Goal: Navigation & Orientation: Find specific page/section

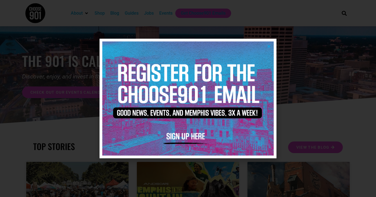
click at [269, 46] on icon "Close" at bounding box center [269, 46] width 4 height 4
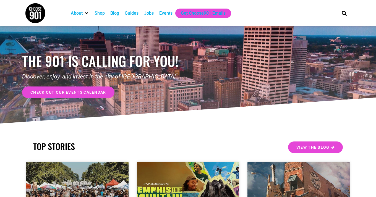
click at [149, 15] on div "Jobs" at bounding box center [149, 13] width 10 height 7
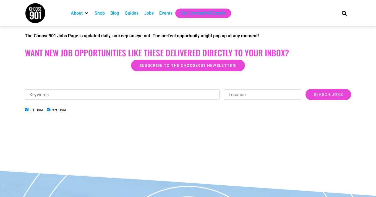
scroll to position [156, 0]
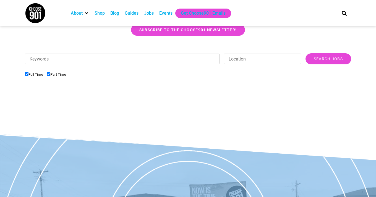
click at [253, 58] on input "Location" at bounding box center [262, 59] width 77 height 11
click at [249, 50] on div at bounding box center [188, 45] width 327 height 14
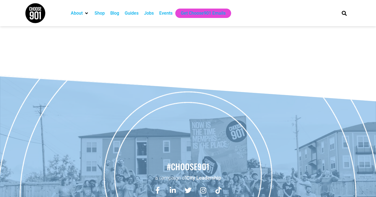
scroll to position [191, 0]
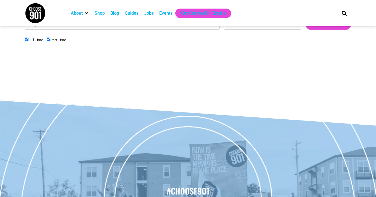
click at [149, 14] on div "Jobs" at bounding box center [149, 13] width 10 height 7
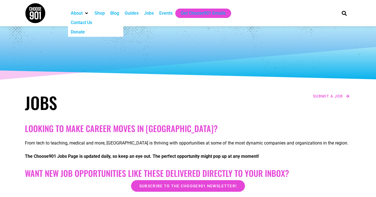
click at [36, 14] on img at bounding box center [35, 13] width 21 height 21
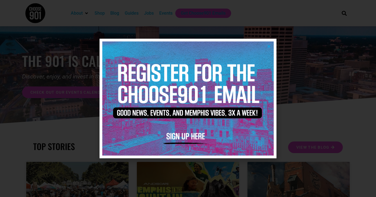
click at [269, 46] on icon "Close" at bounding box center [269, 46] width 4 height 4
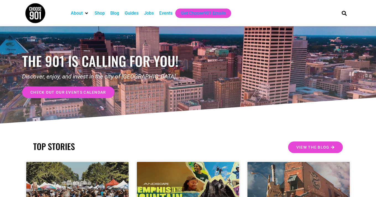
click at [151, 15] on div "Jobs" at bounding box center [149, 13] width 10 height 7
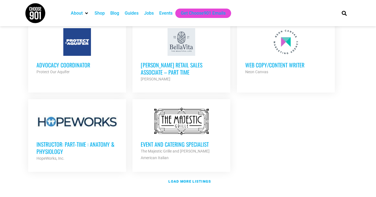
scroll to position [627, 0]
click at [185, 179] on strong "Load more listings" at bounding box center [190, 181] width 43 height 4
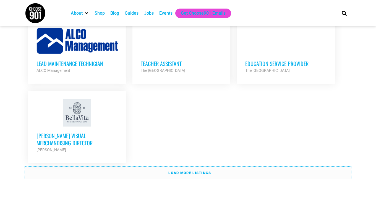
scroll to position [1183, 0]
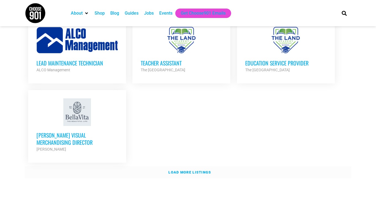
click at [198, 170] on strong "Load more listings" at bounding box center [190, 172] width 43 height 4
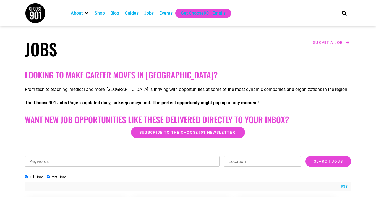
scroll to position [0, 0]
